Goal: Information Seeking & Learning: Check status

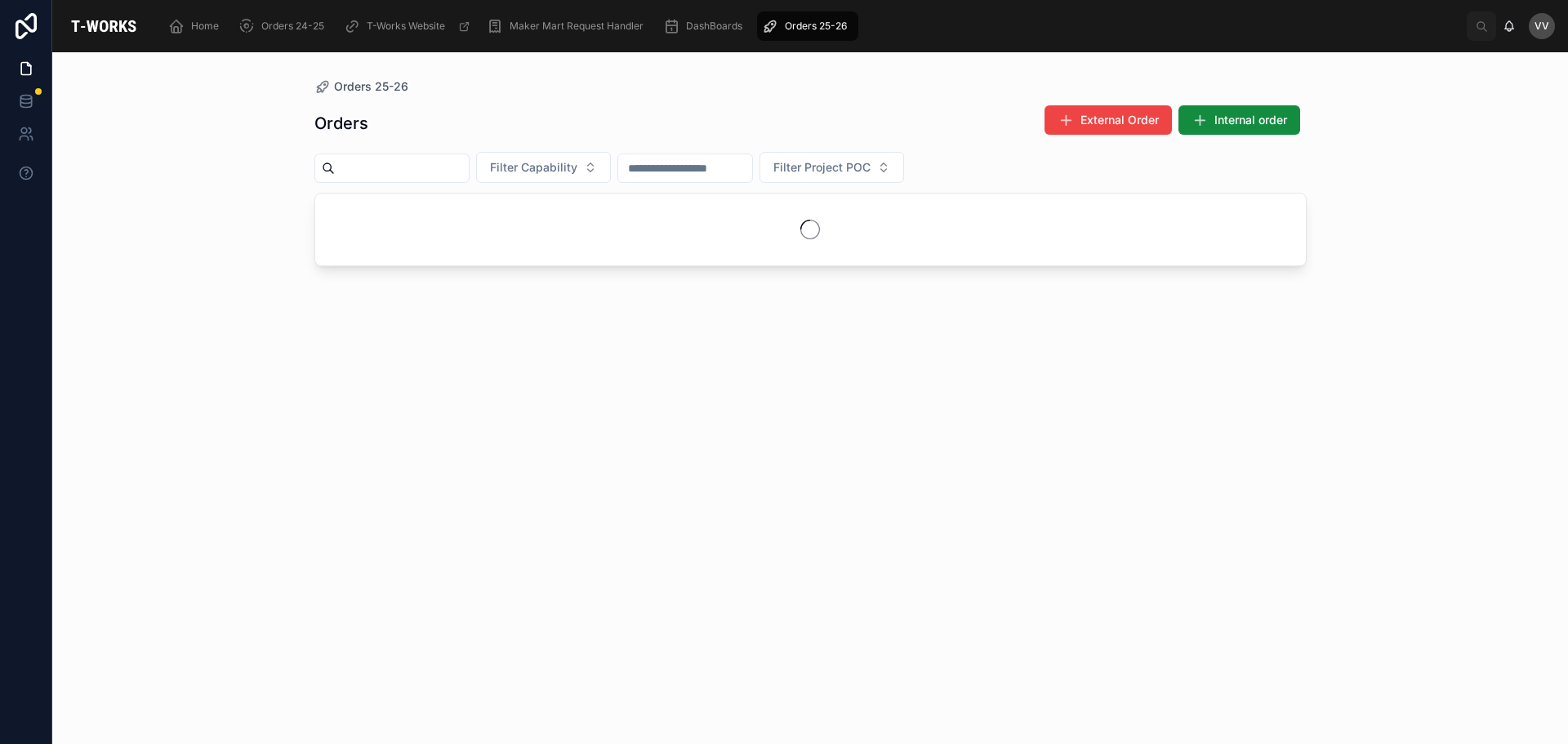
click at [457, 166] on input "text" at bounding box center [401, 168] width 133 height 23
type input "****"
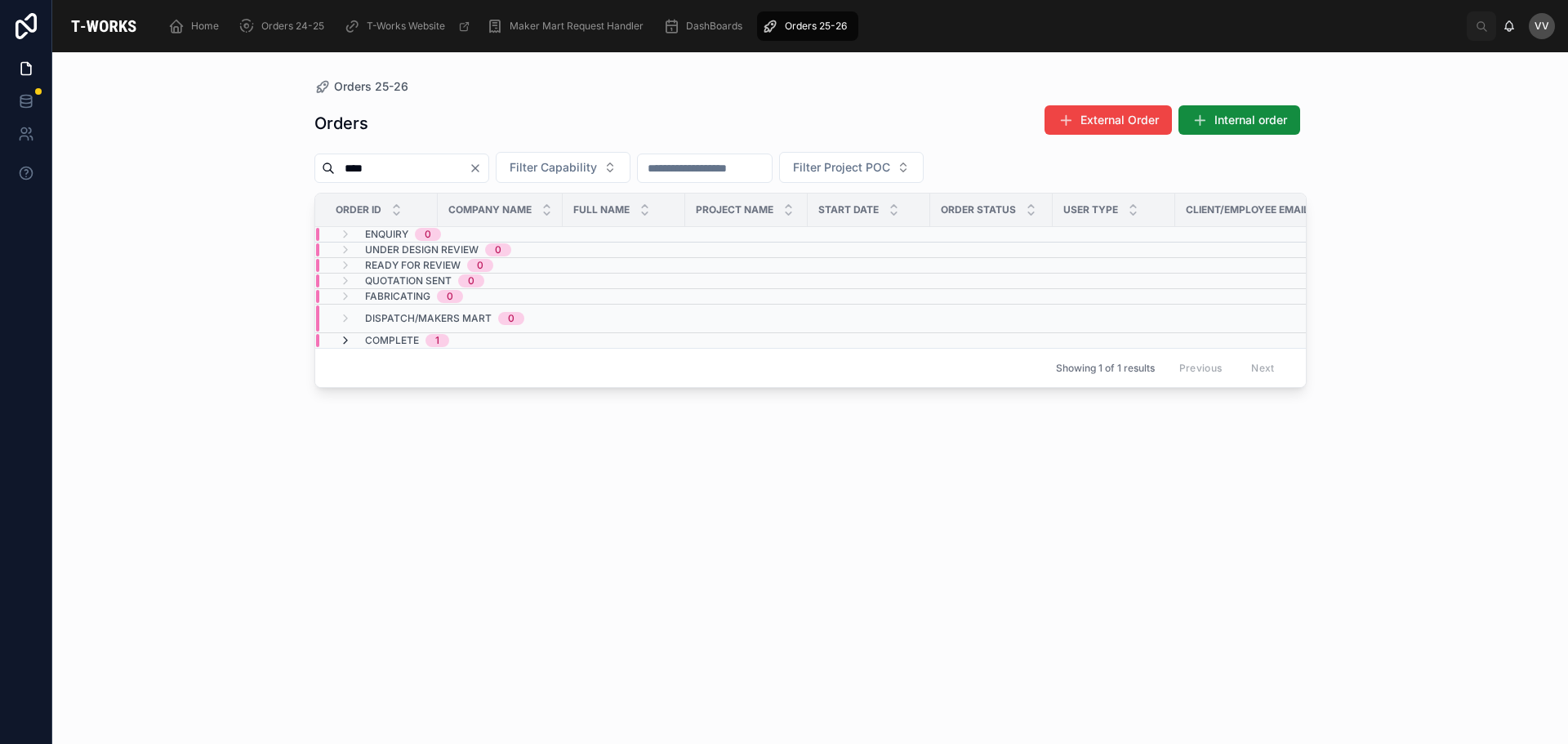
click at [339, 341] on icon at bounding box center [345, 341] width 13 height 13
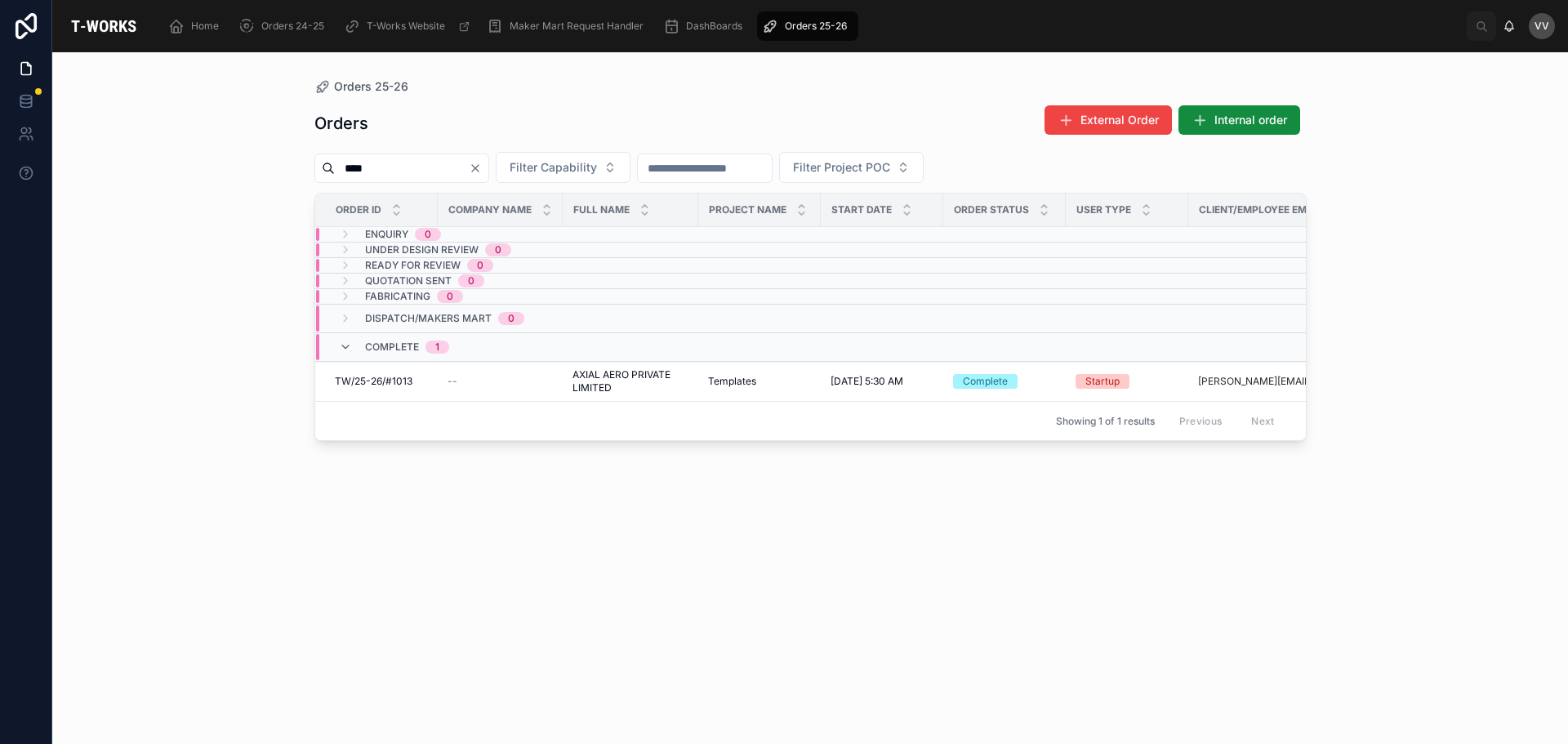
click at [393, 172] on input "****" at bounding box center [401, 168] width 133 height 23
click at [478, 166] on icon "Clear" at bounding box center [475, 168] width 6 height 6
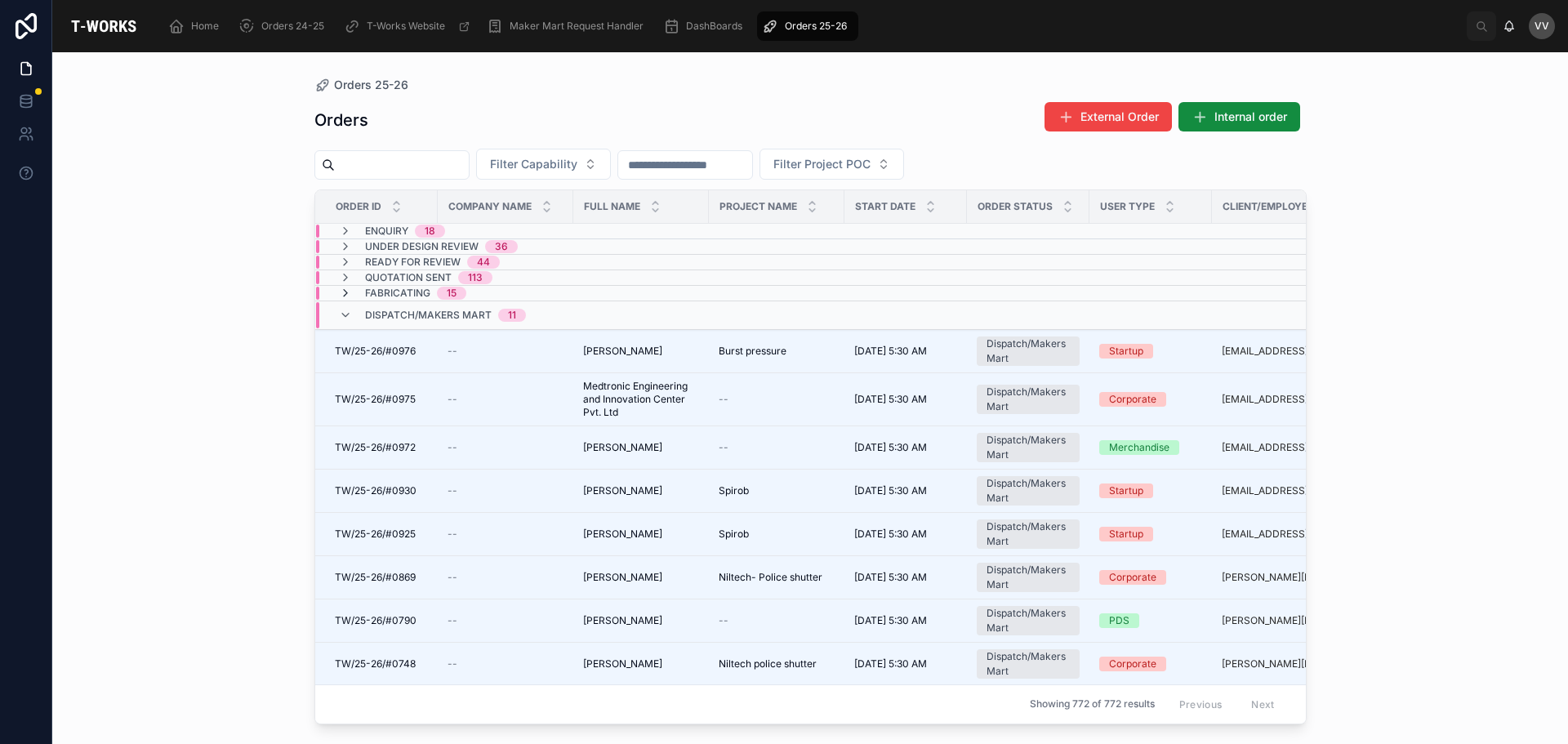
click at [341, 288] on icon at bounding box center [345, 293] width 13 height 13
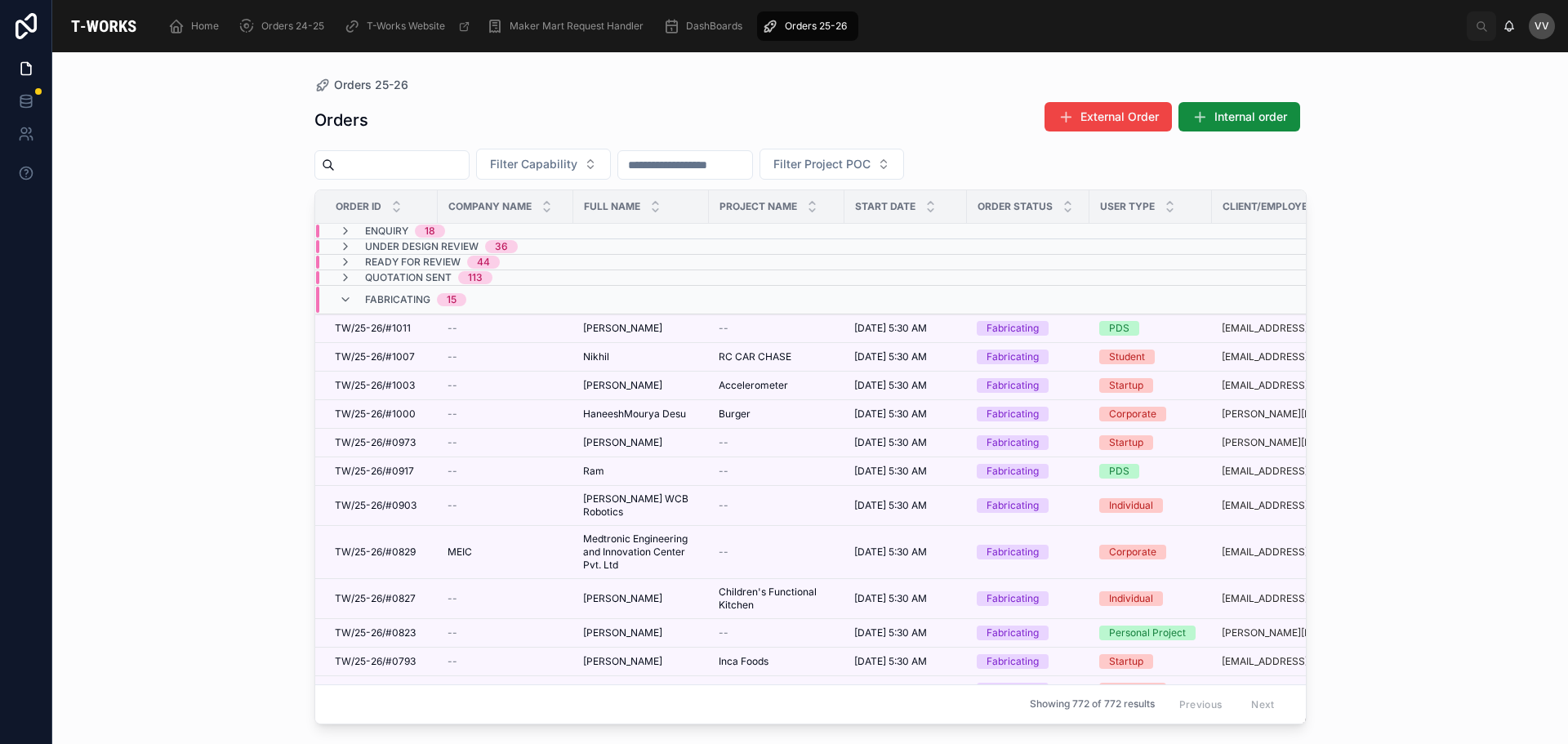
click at [752, 166] on input "text" at bounding box center [685, 164] width 133 height 23
click at [577, 164] on span "Filter Capability" at bounding box center [534, 164] width 87 height 16
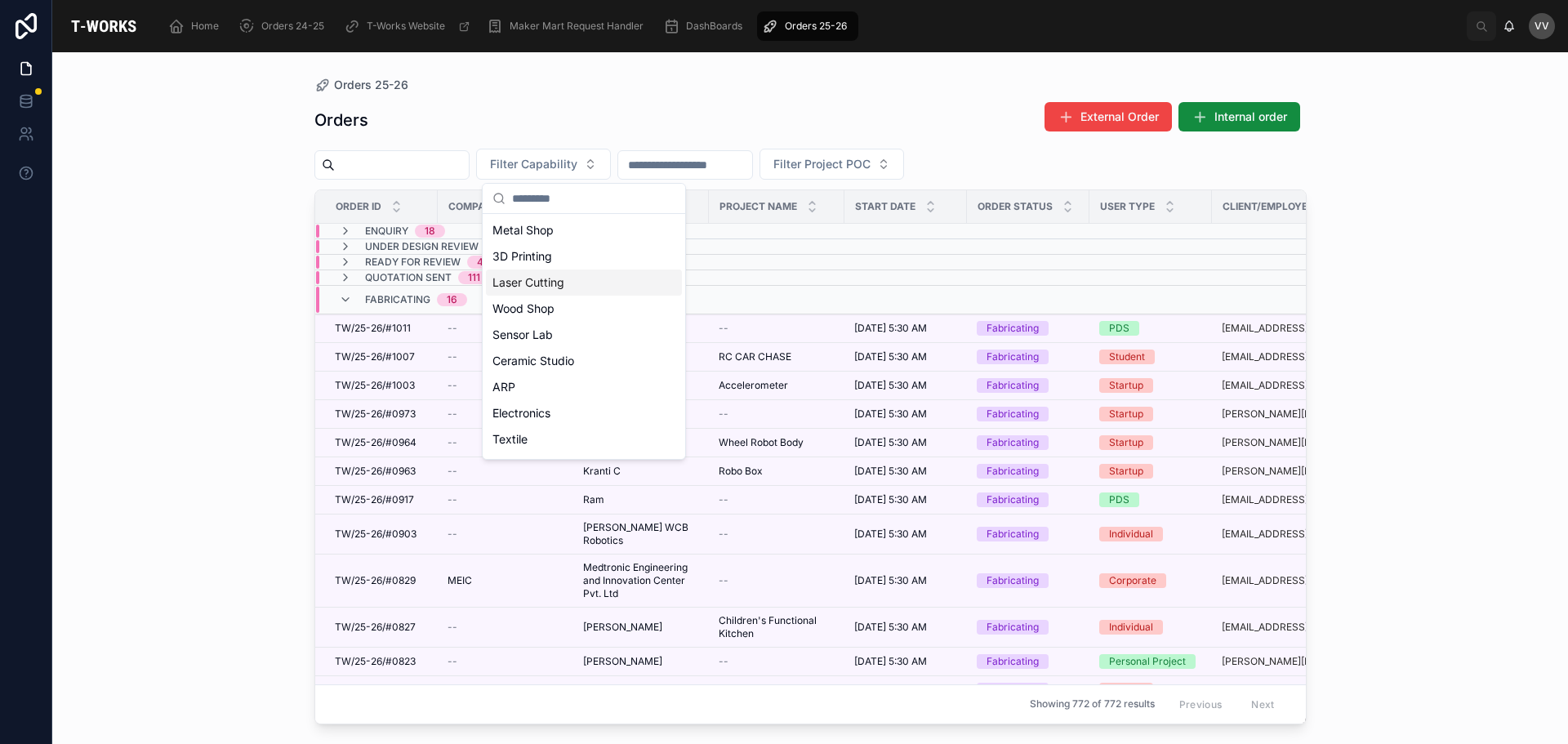
click at [550, 286] on div "Laser Cutting" at bounding box center [584, 283] width 196 height 26
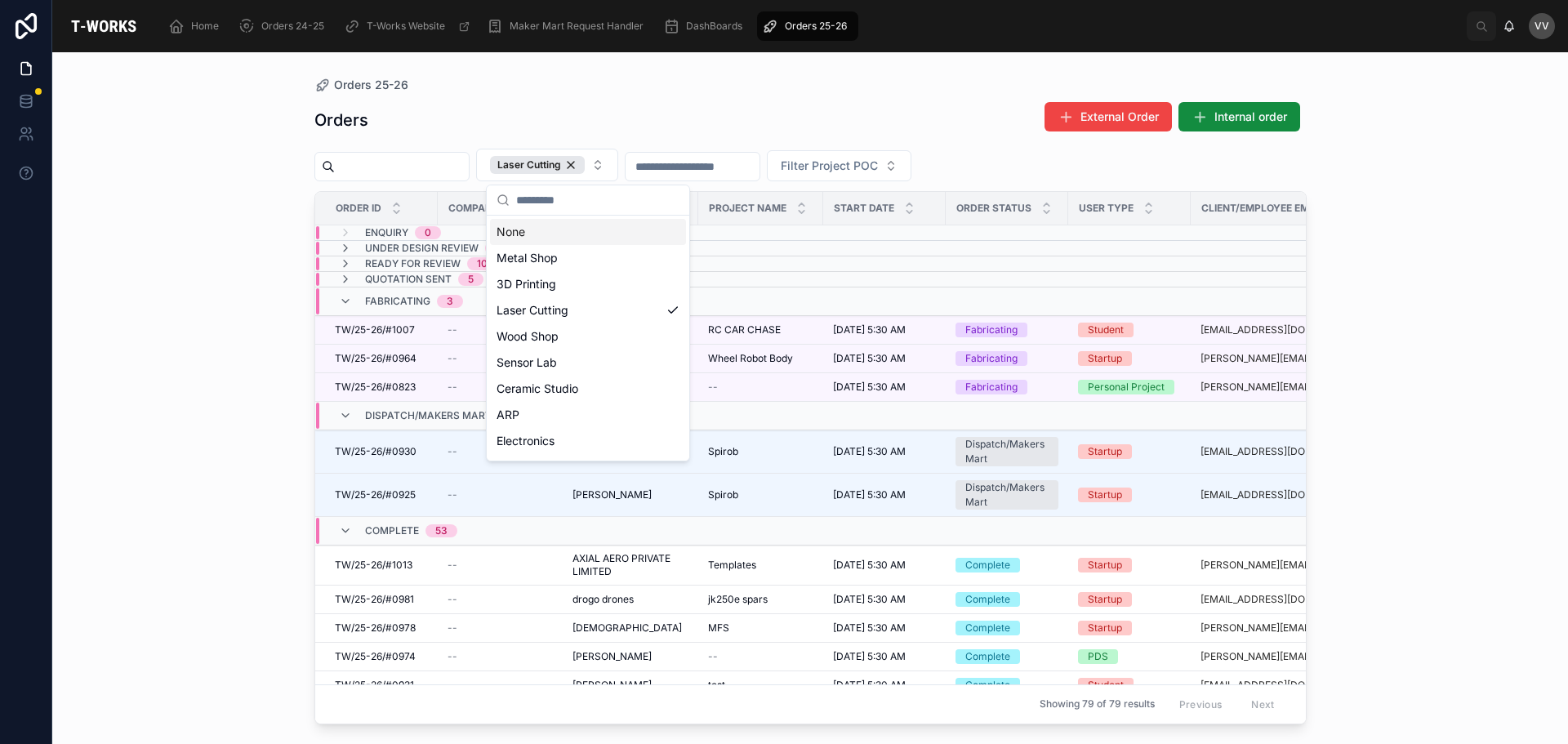
click at [252, 441] on div "Orders 25-26 Orders External Order Internal order Laser Cutting Filter Project …" at bounding box center [810, 399] width 1515 height 692
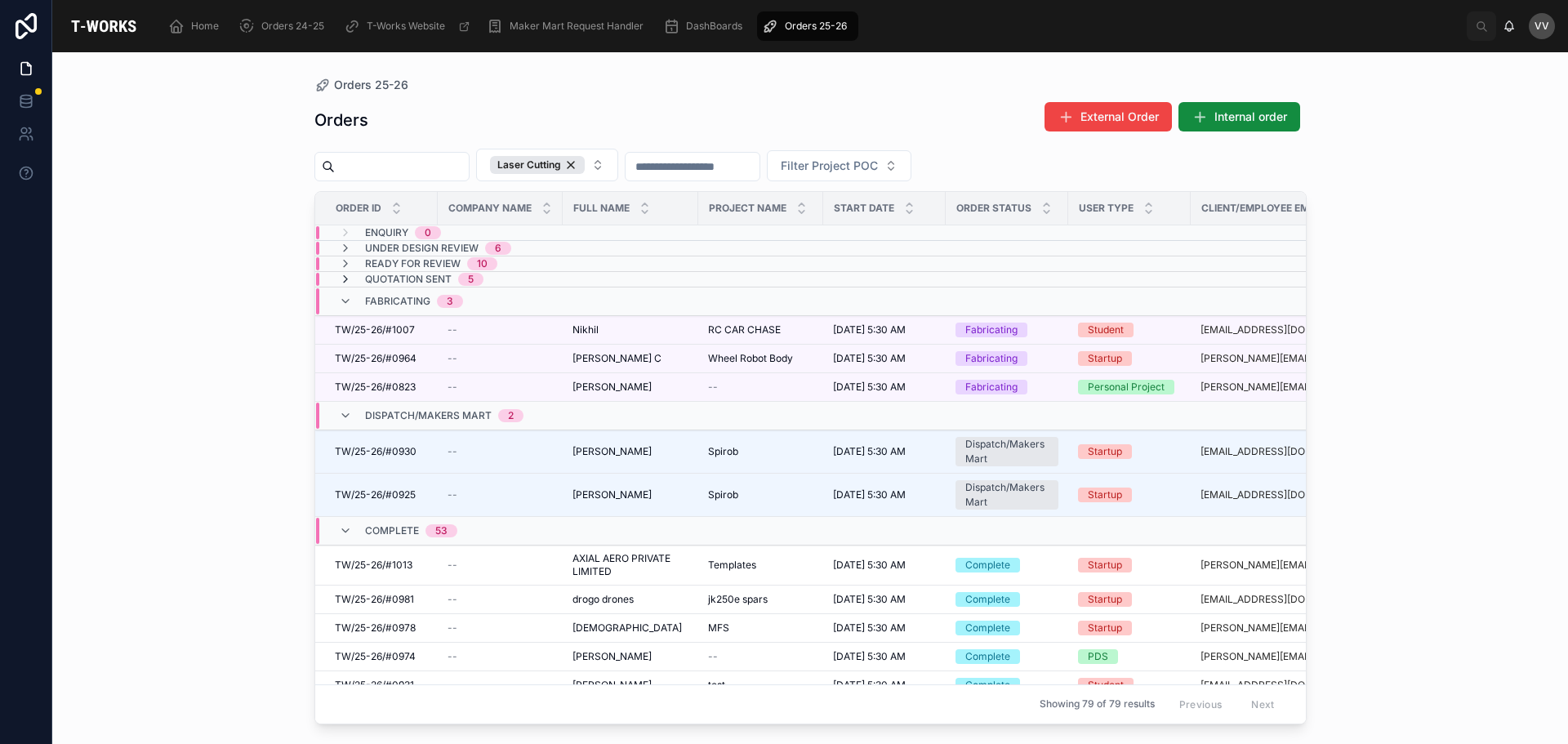
click at [345, 280] on icon at bounding box center [345, 279] width 13 height 13
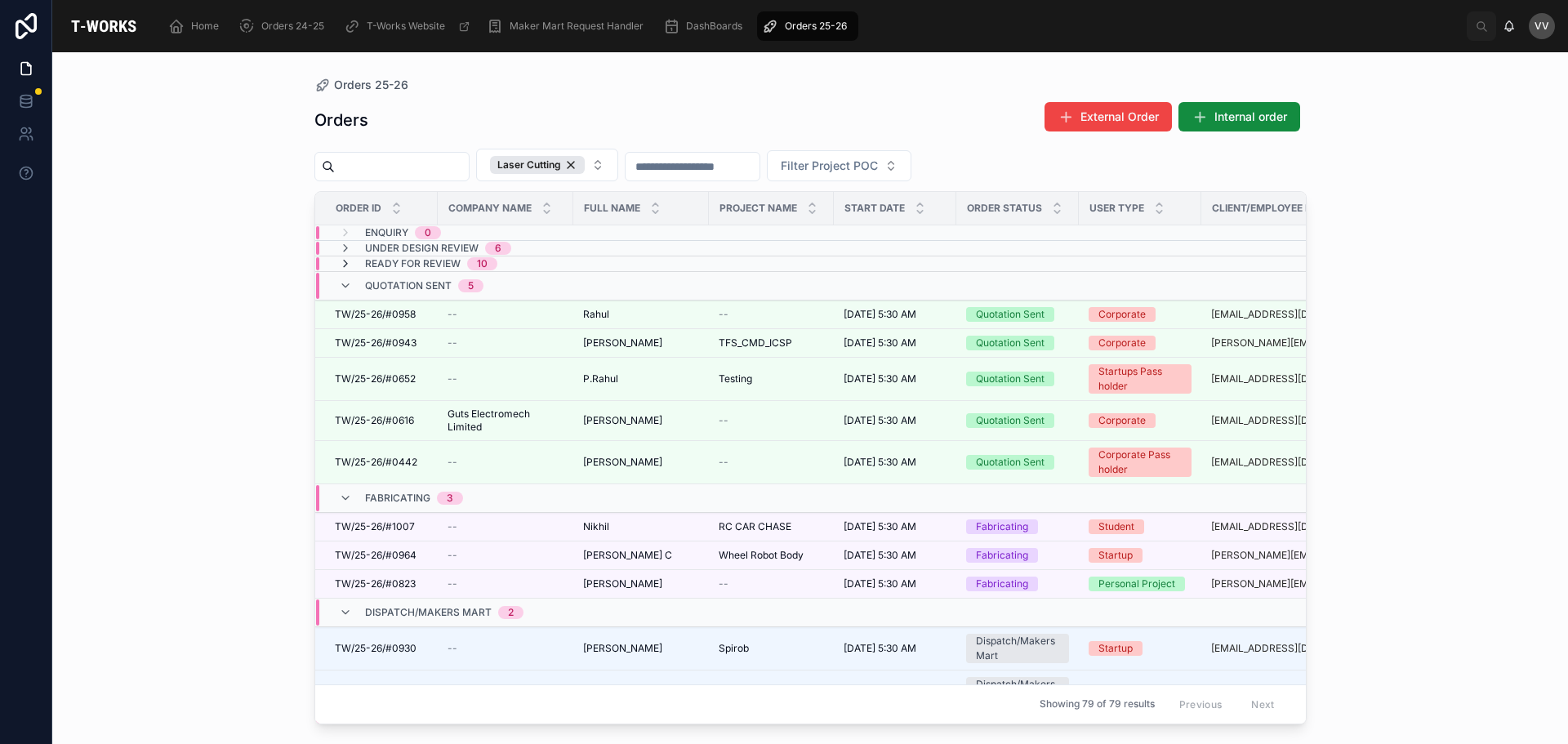
click at [347, 261] on icon at bounding box center [345, 263] width 13 height 13
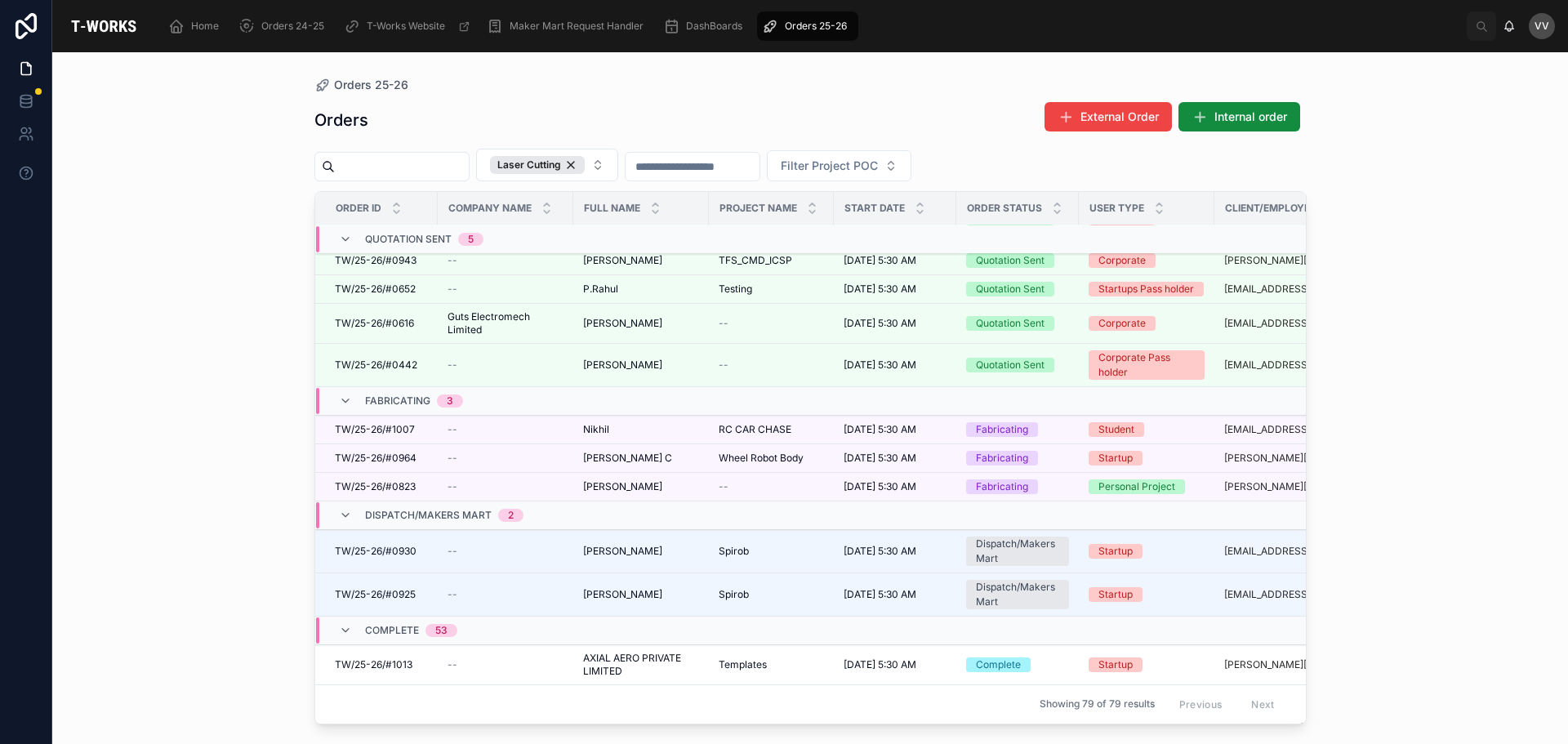
scroll to position [446, 0]
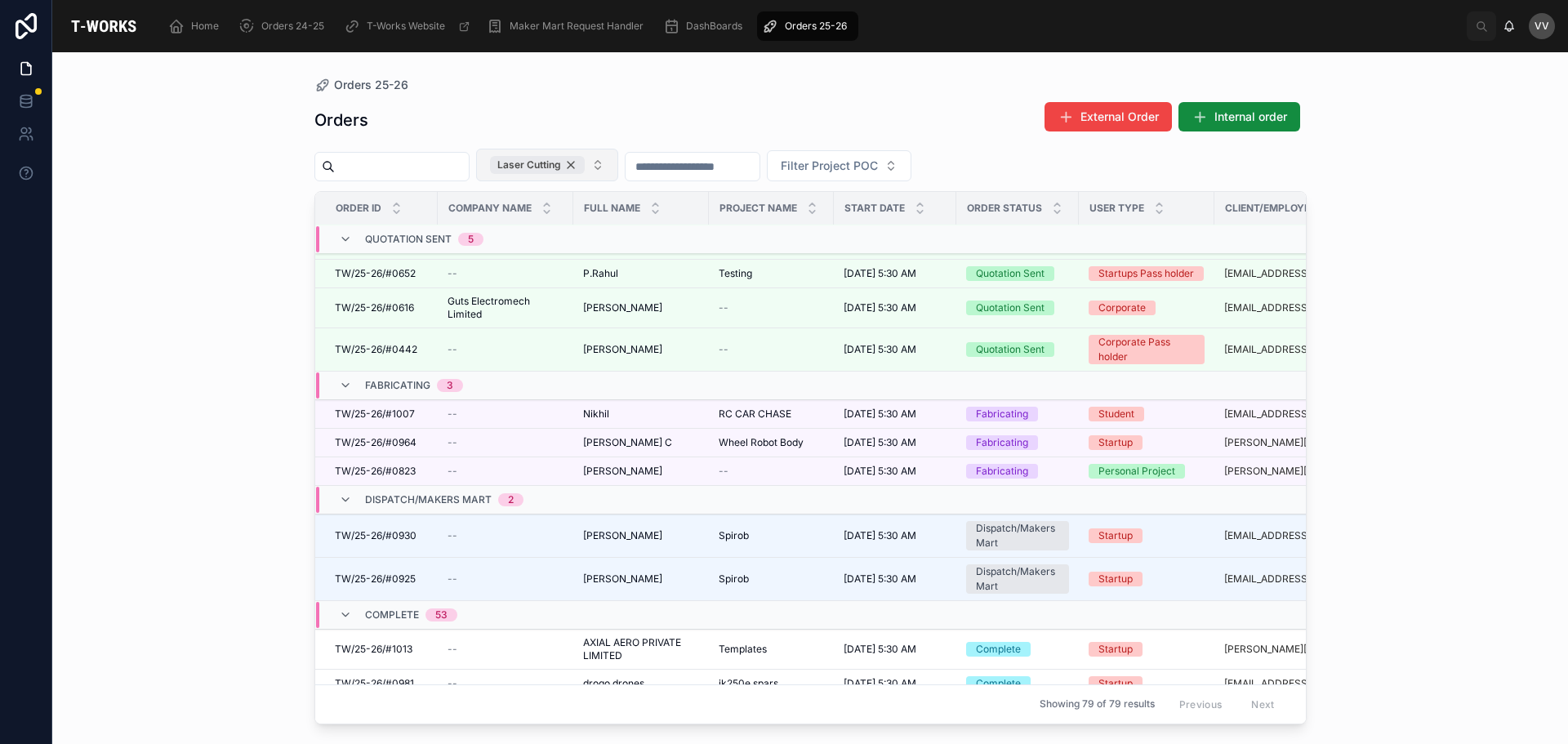
click at [585, 163] on div "Laser Cutting" at bounding box center [537, 165] width 94 height 18
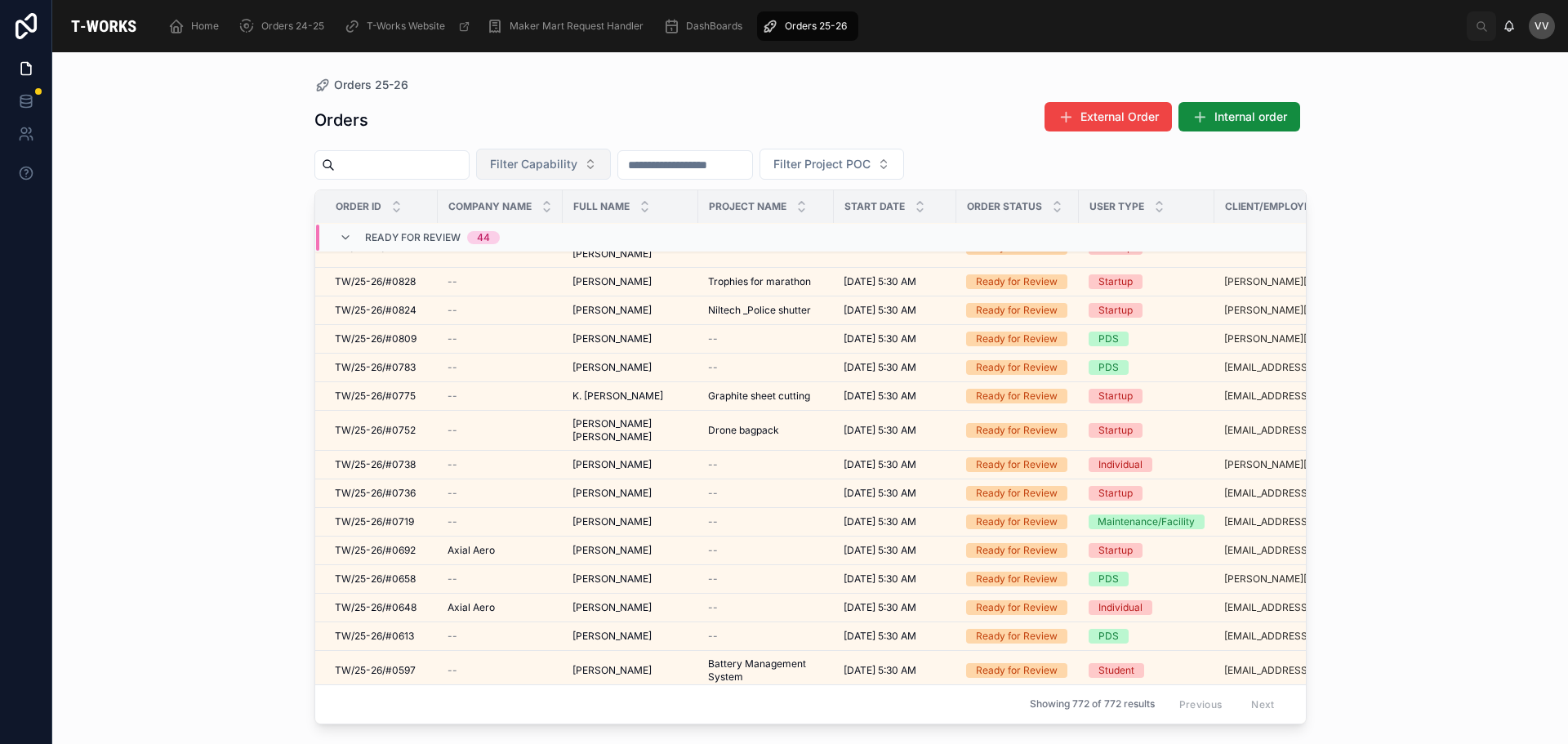
scroll to position [525, 0]
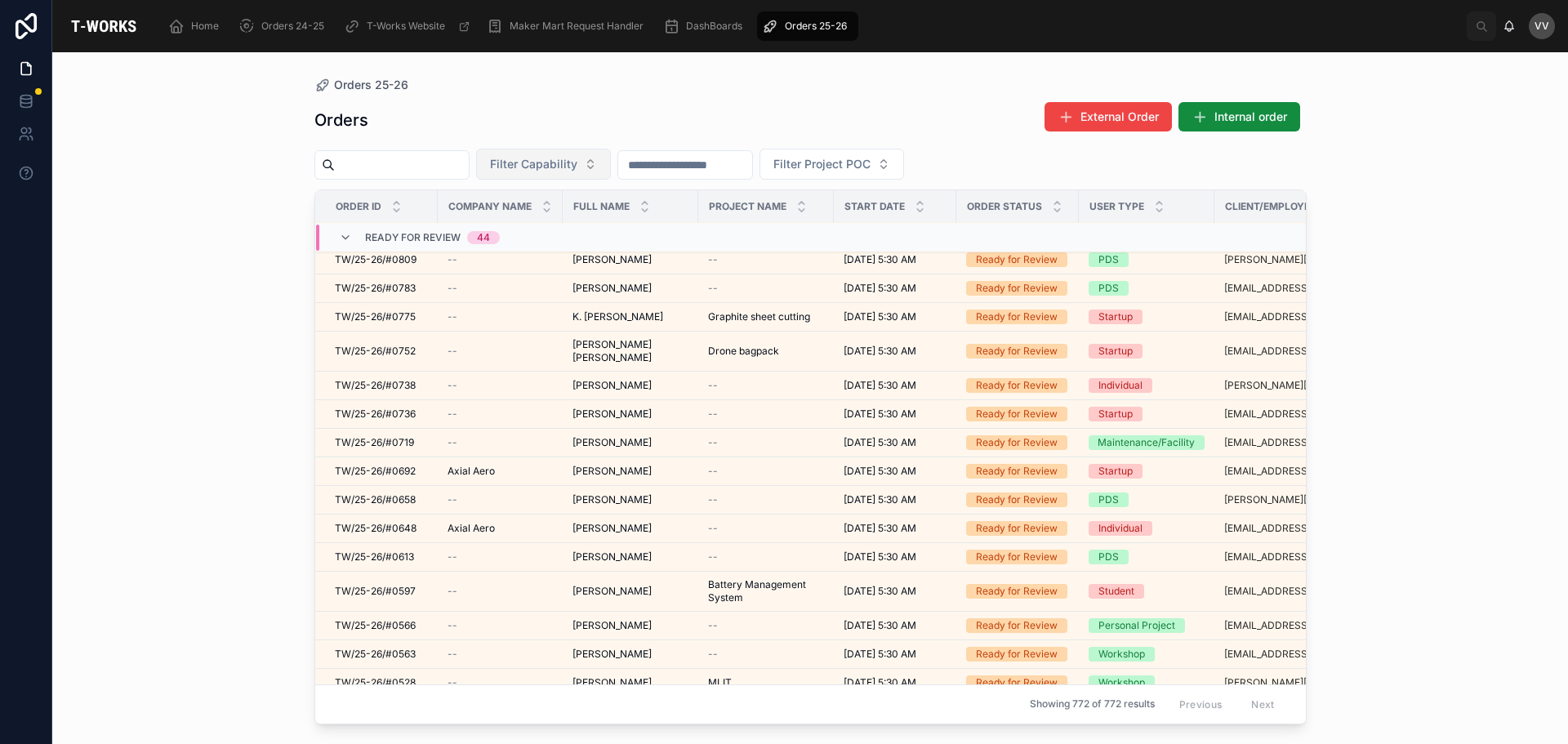
click at [611, 160] on button "Filter Capability" at bounding box center [543, 164] width 134 height 31
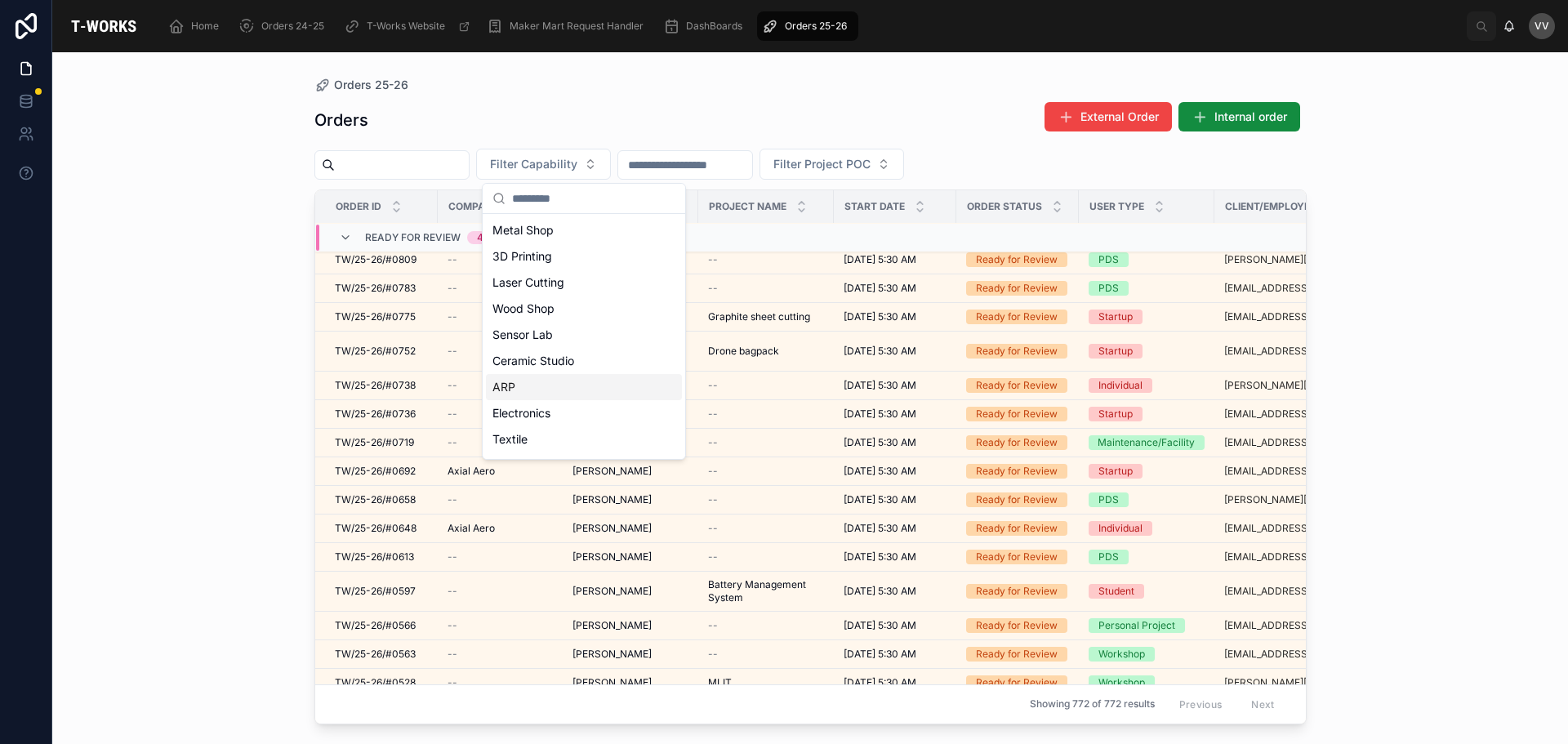
click at [539, 387] on div "ARP" at bounding box center [584, 387] width 196 height 26
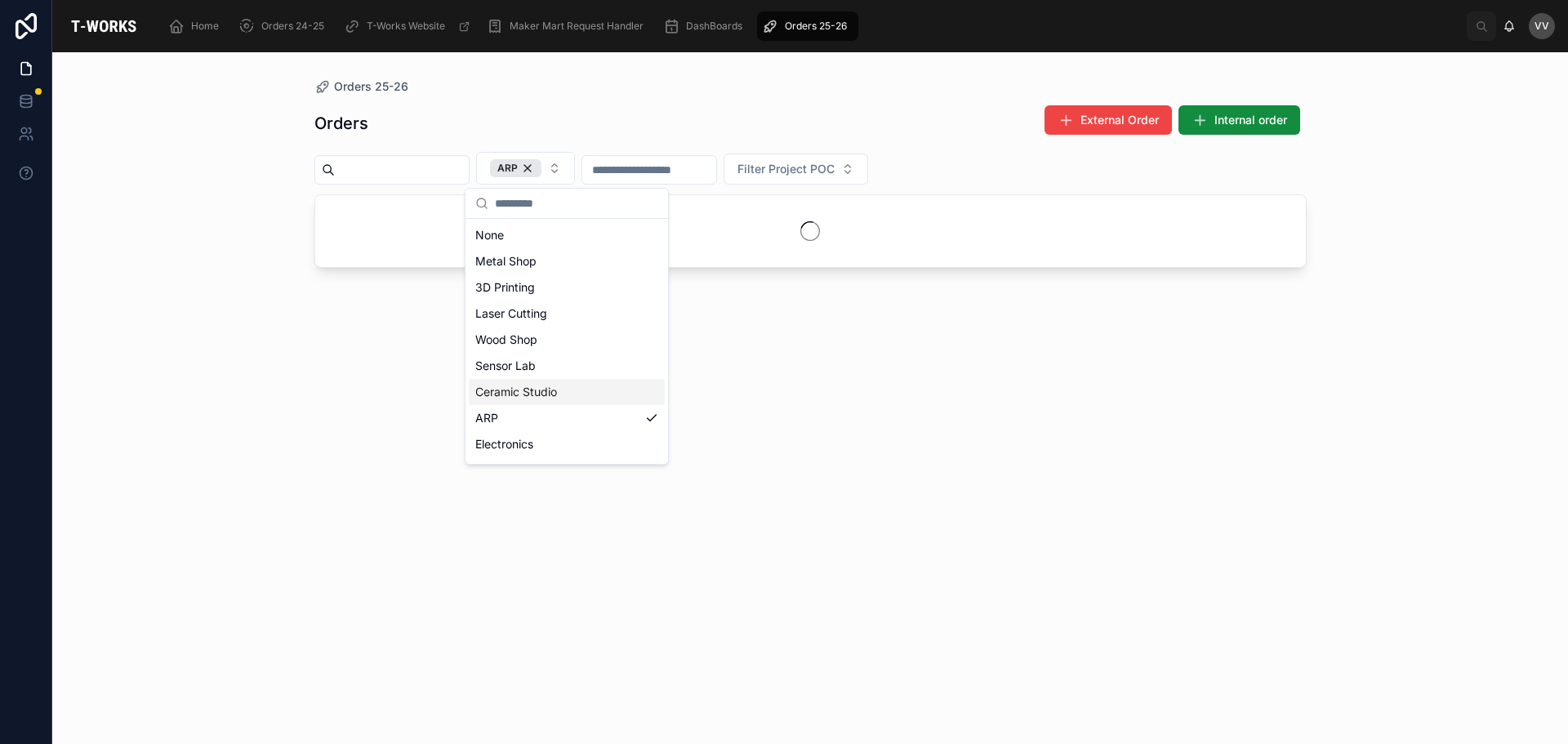
click at [311, 425] on div "Orders 25-26 Orders External Order Internal order ARP Filter Project POC" at bounding box center [810, 389] width 1044 height 672
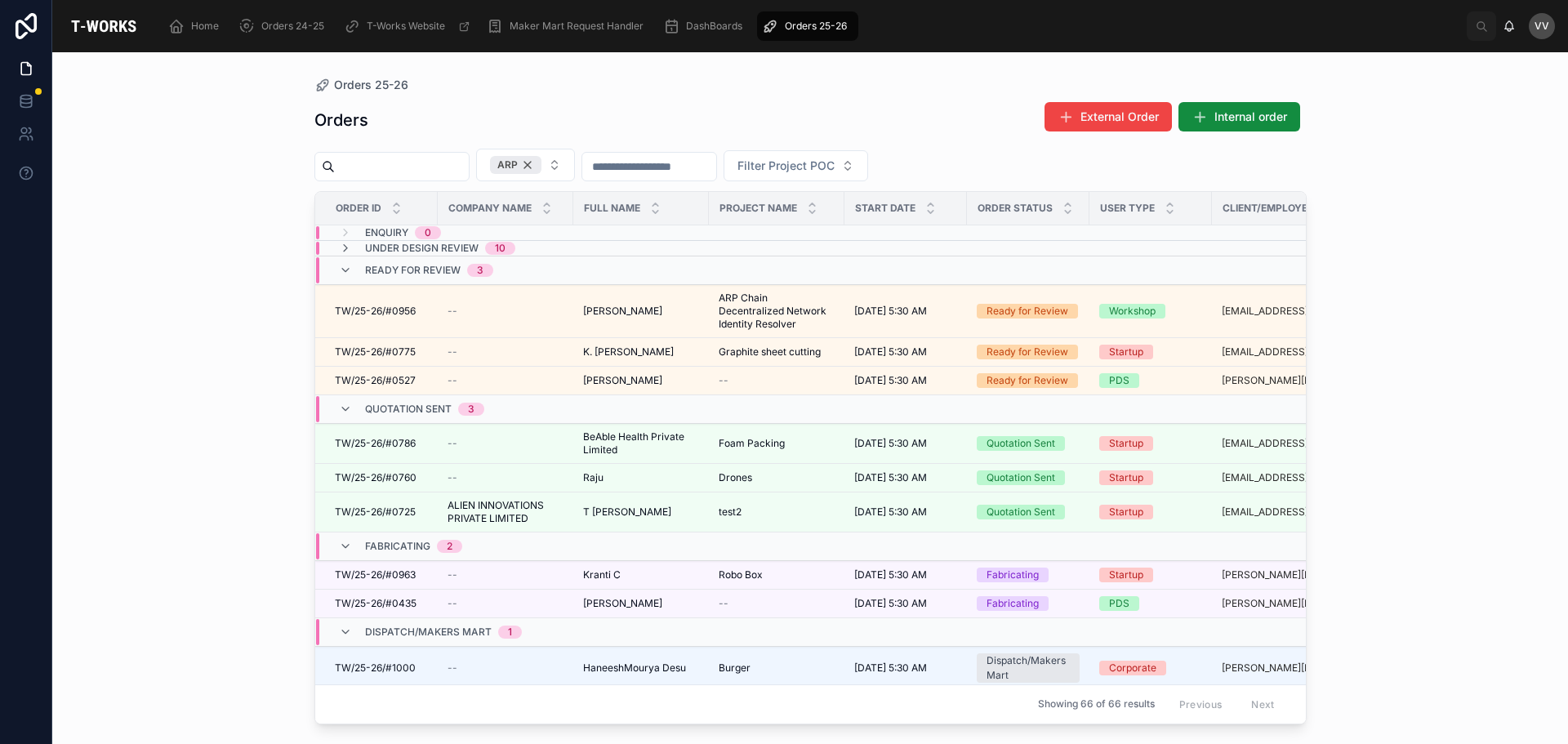
click at [541, 158] on div "ARP" at bounding box center [516, 165] width 52 height 18
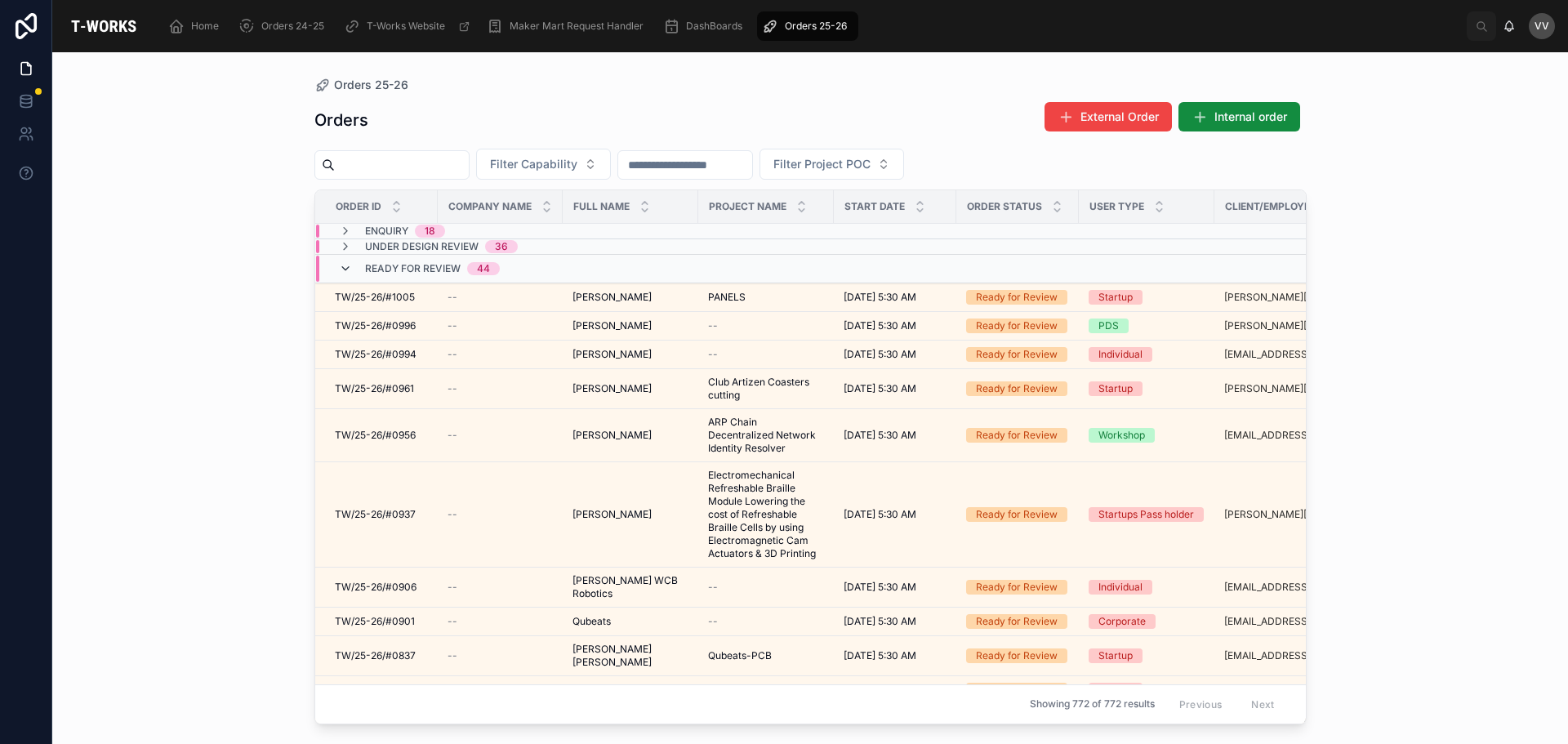
click at [347, 263] on icon at bounding box center [345, 269] width 13 height 13
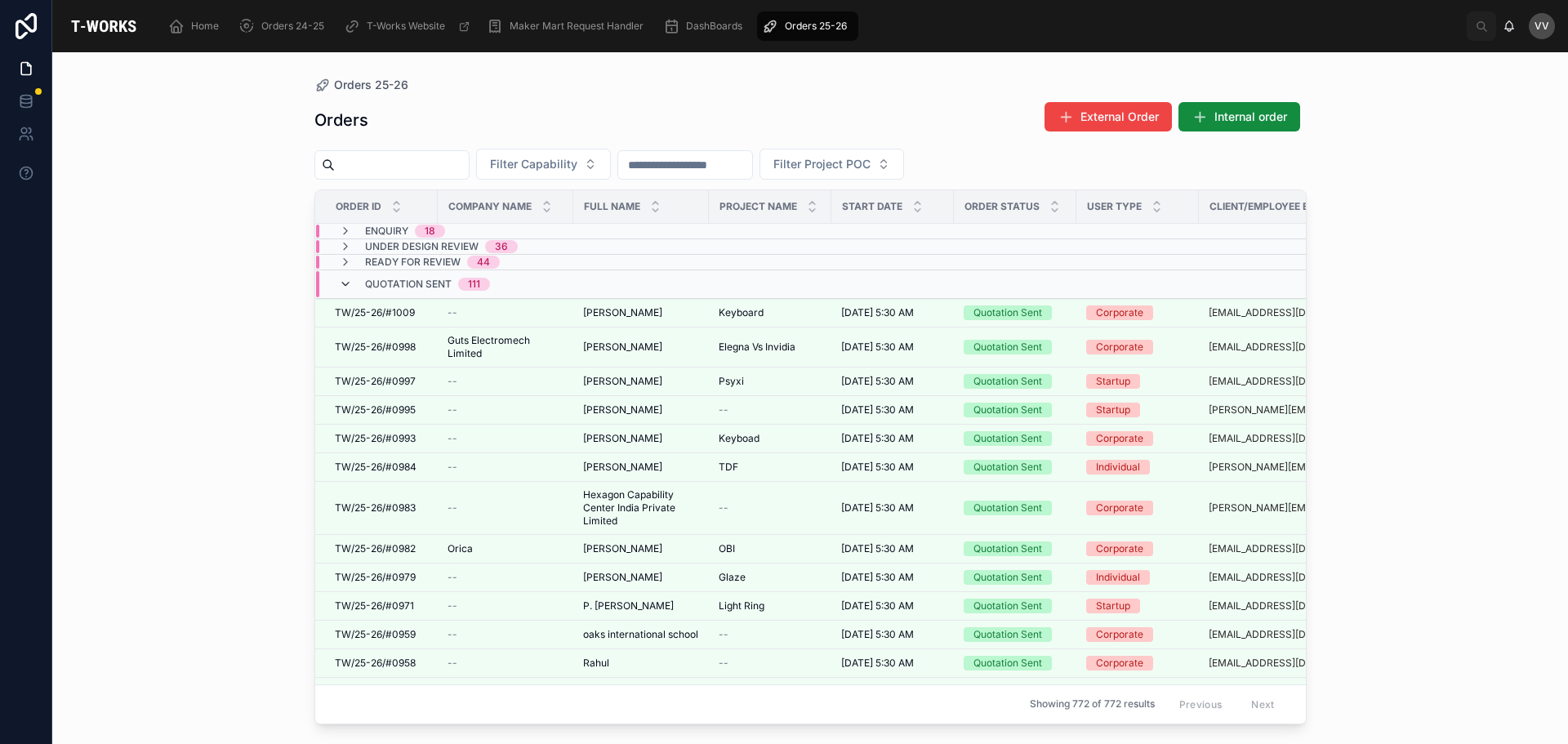
click at [345, 283] on icon at bounding box center [345, 284] width 13 height 13
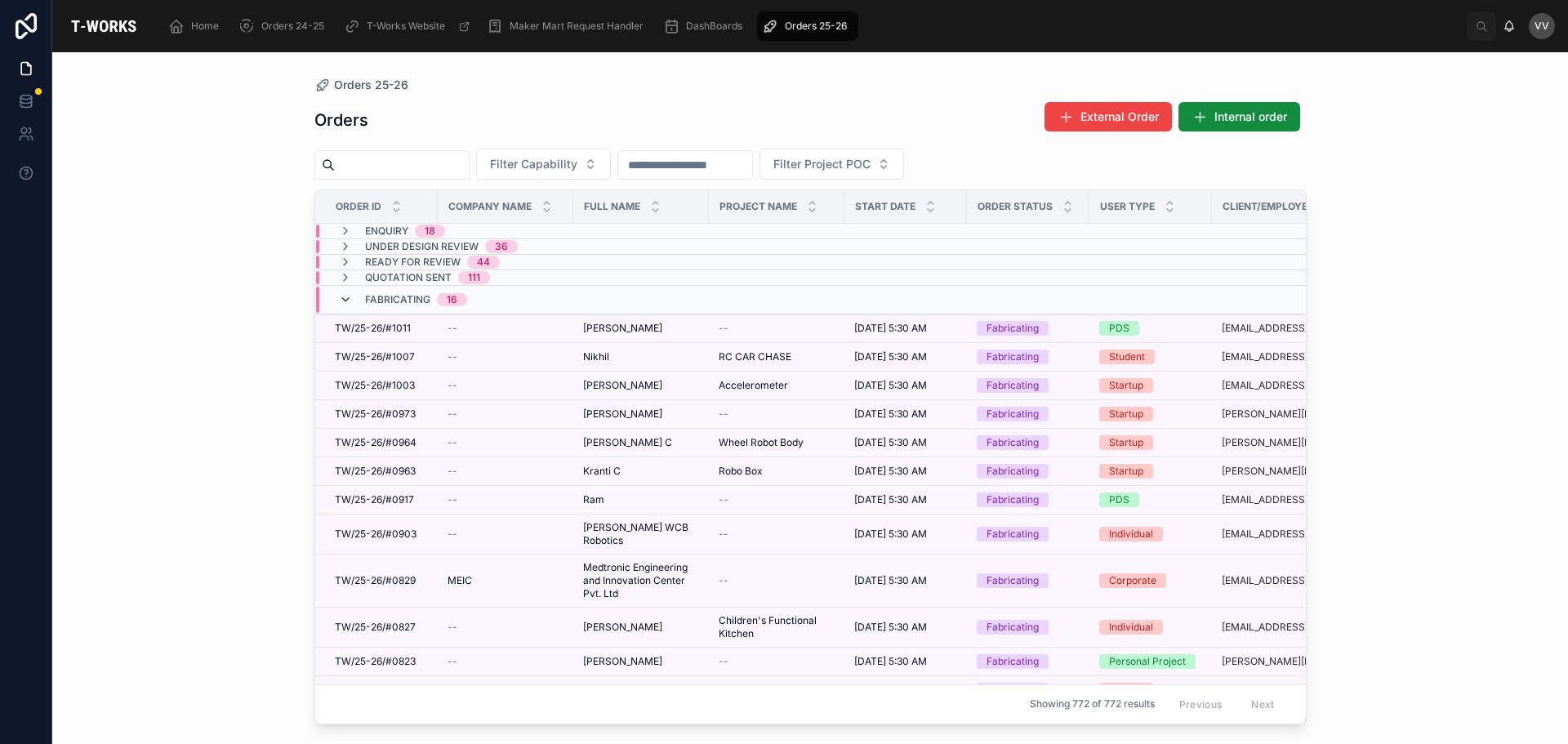
click at [345, 296] on icon at bounding box center [345, 300] width 13 height 13
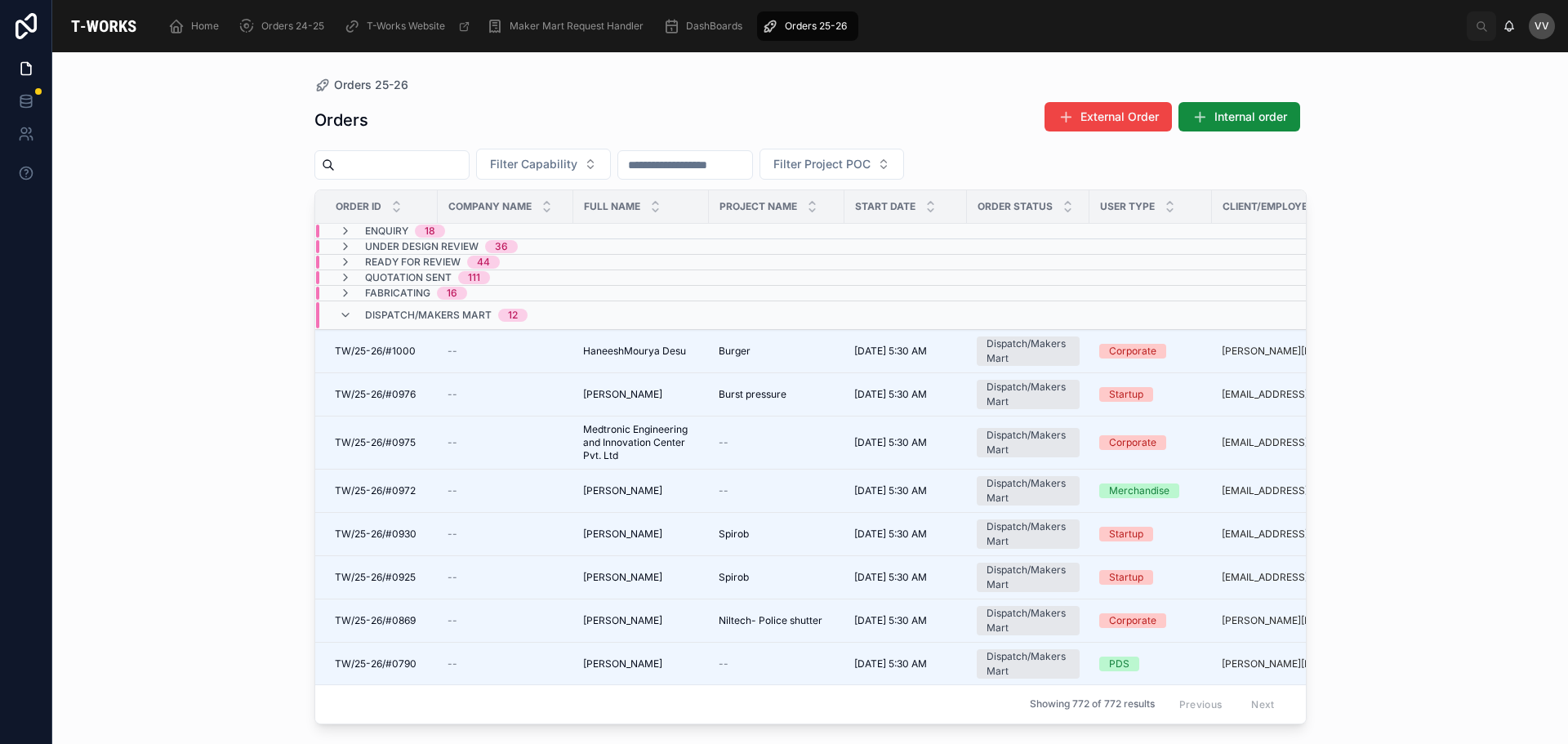
click at [418, 167] on input "text" at bounding box center [401, 164] width 133 height 23
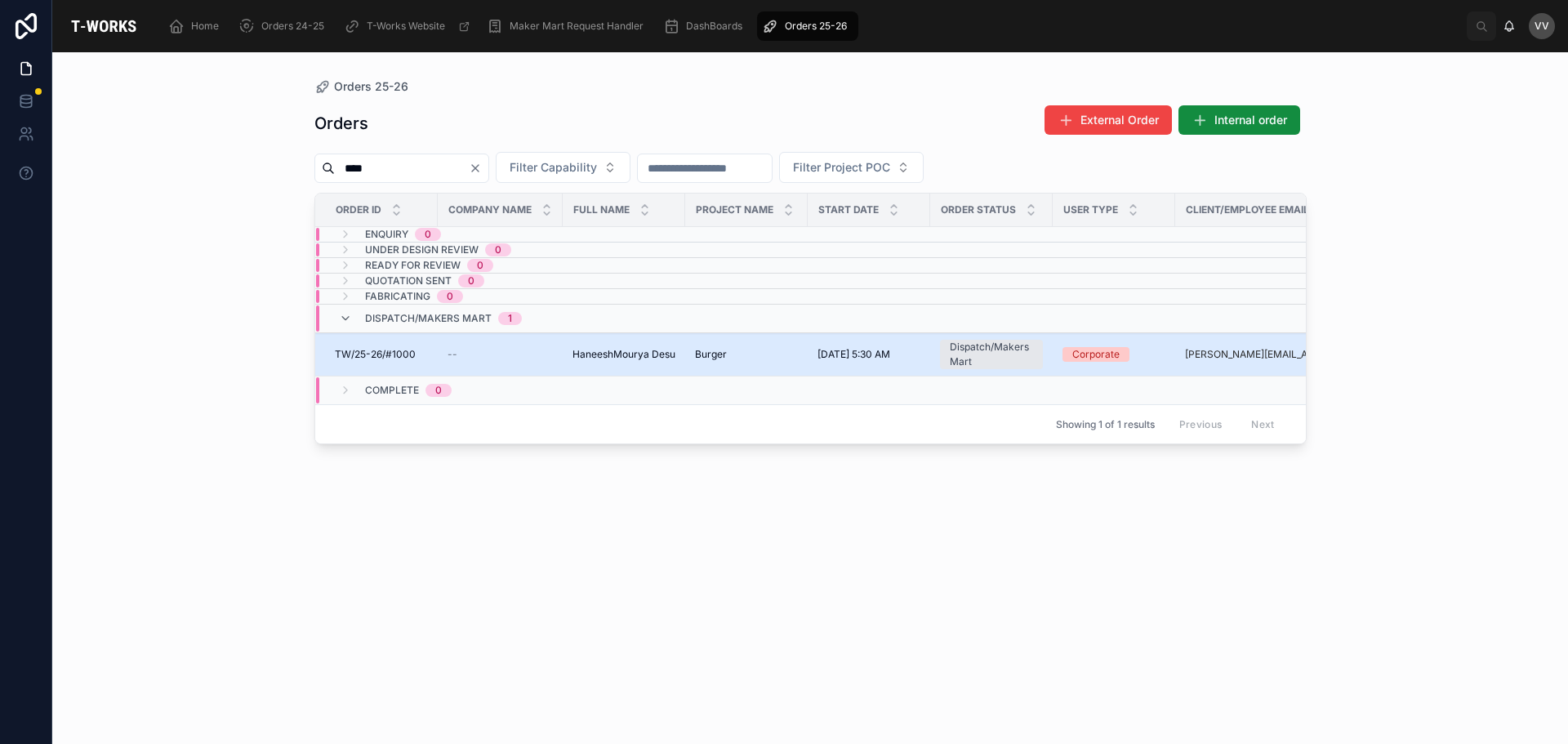
type input "****"
click at [642, 353] on span "HaneeshMourya Desu" at bounding box center [623, 354] width 103 height 13
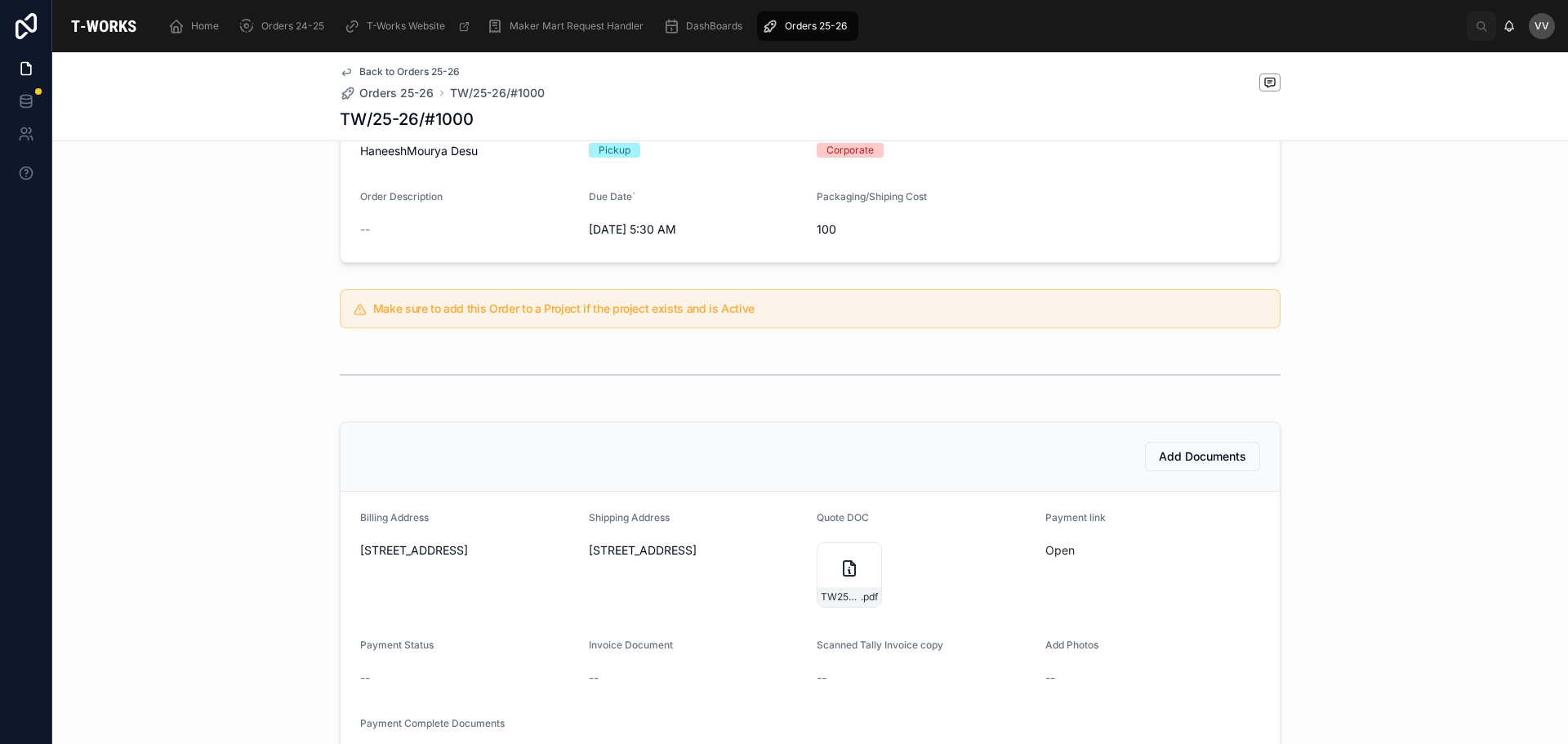
scroll to position [409, 0]
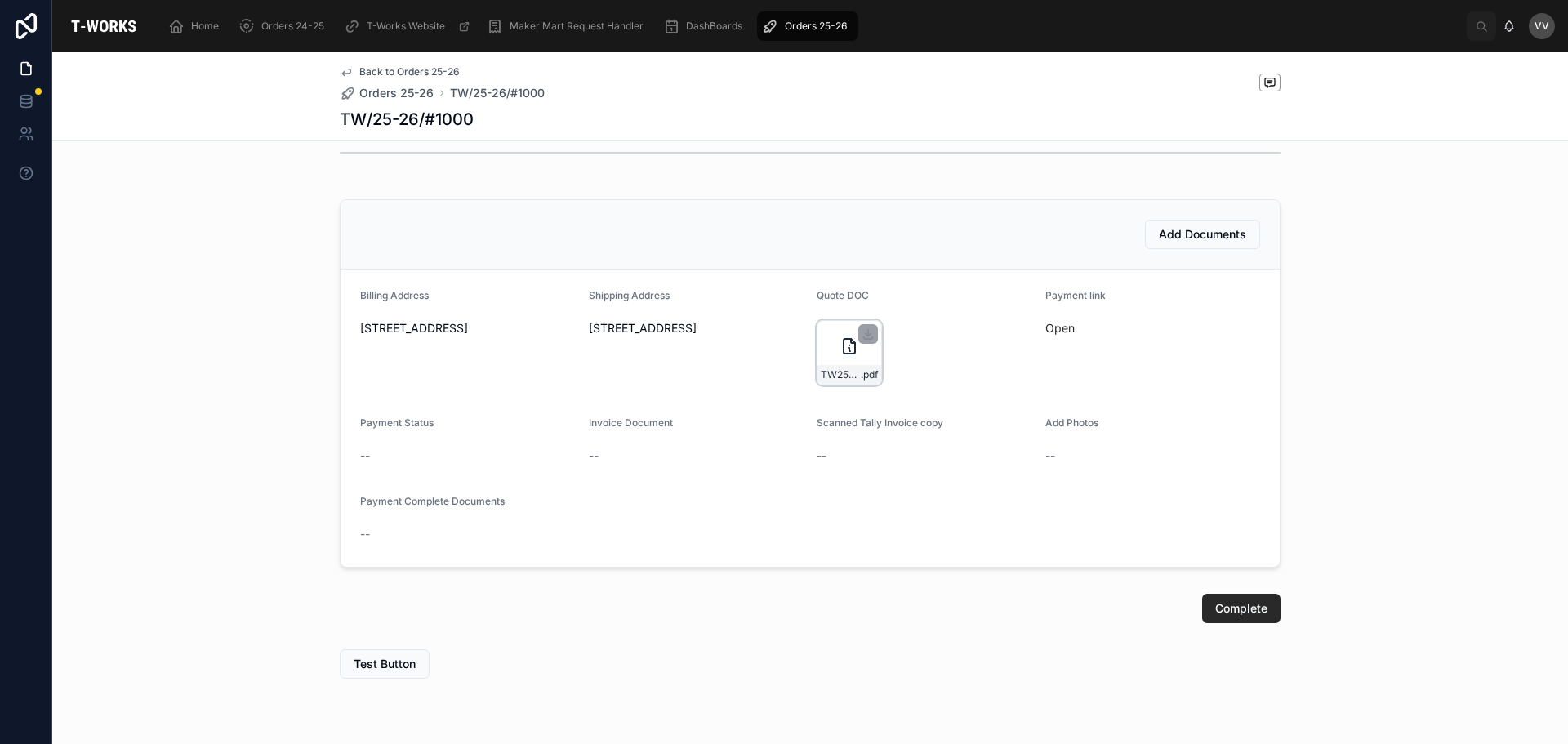
click at [828, 333] on div "TW25-26#1000 .pdf" at bounding box center [849, 353] width 65 height 65
